Goal: Task Accomplishment & Management: Use online tool/utility

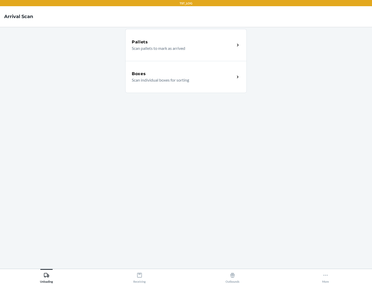
click at [183, 74] on div "Boxes" at bounding box center [183, 74] width 103 height 6
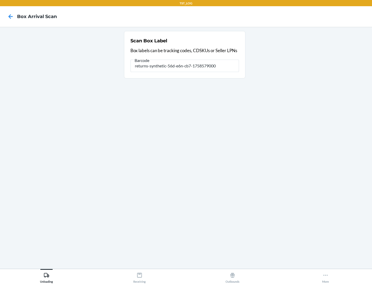
type input "returns-synthetic-56d-e6n-cb7-1758579000"
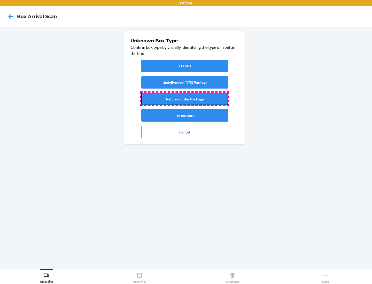
click at [185, 99] on button "Returns Order Package" at bounding box center [184, 99] width 87 height 12
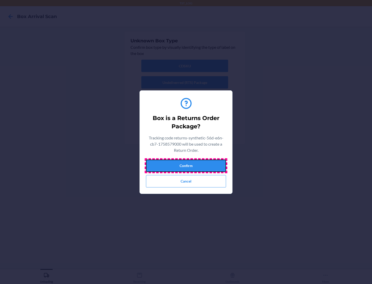
click at [186, 165] on button "Confirm" at bounding box center [186, 166] width 80 height 12
